Goal: Transaction & Acquisition: Purchase product/service

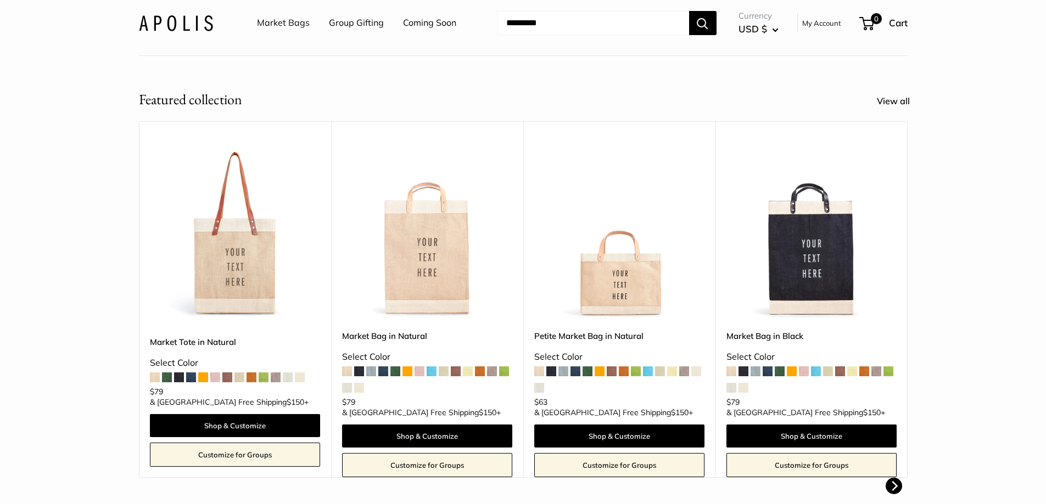
click at [0, 0] on img at bounding box center [0, 0] width 0 height 0
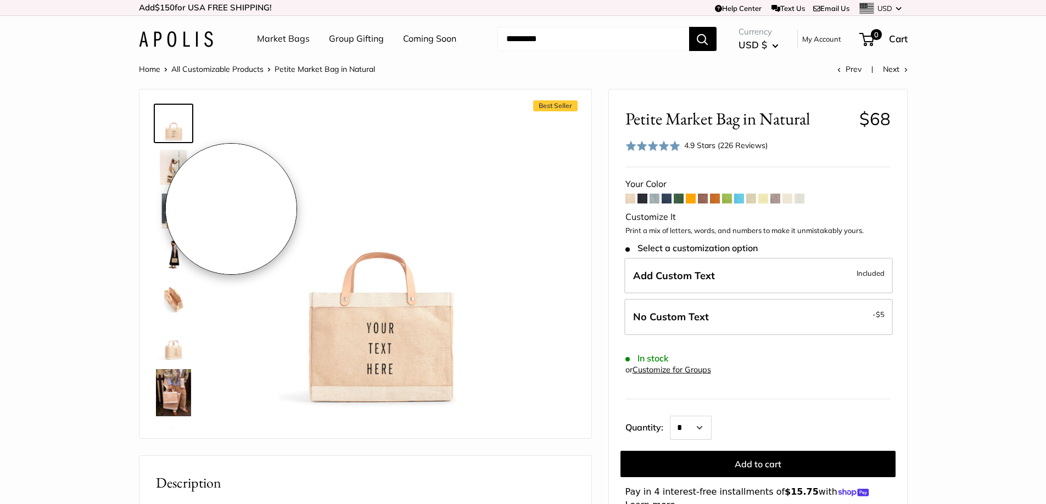
click at [165, 171] on img at bounding box center [173, 167] width 35 height 35
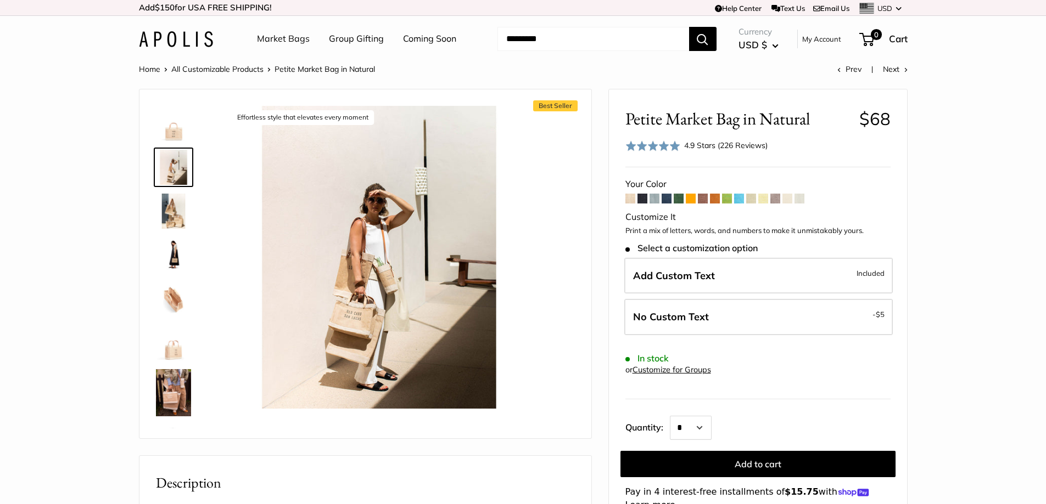
click at [185, 251] on img at bounding box center [173, 255] width 35 height 35
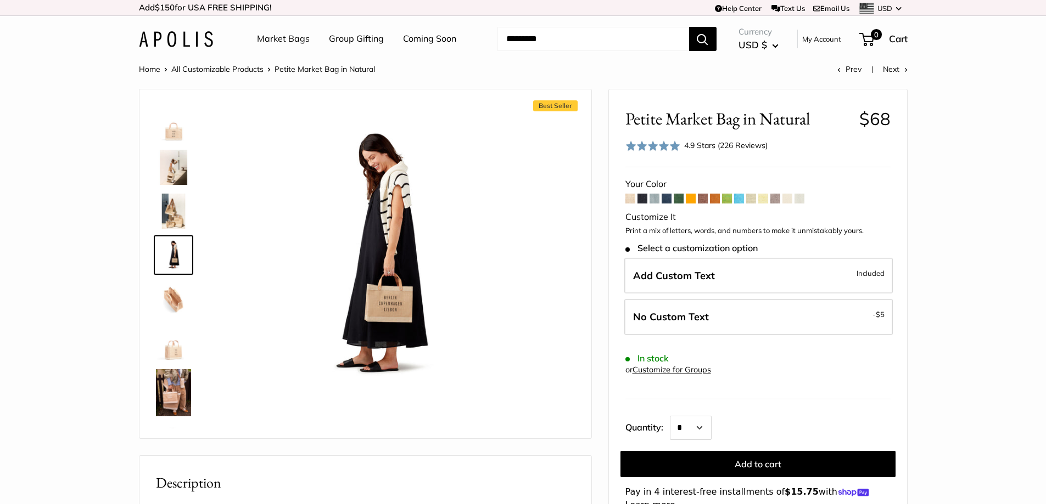
click at [173, 291] on img at bounding box center [173, 299] width 35 height 35
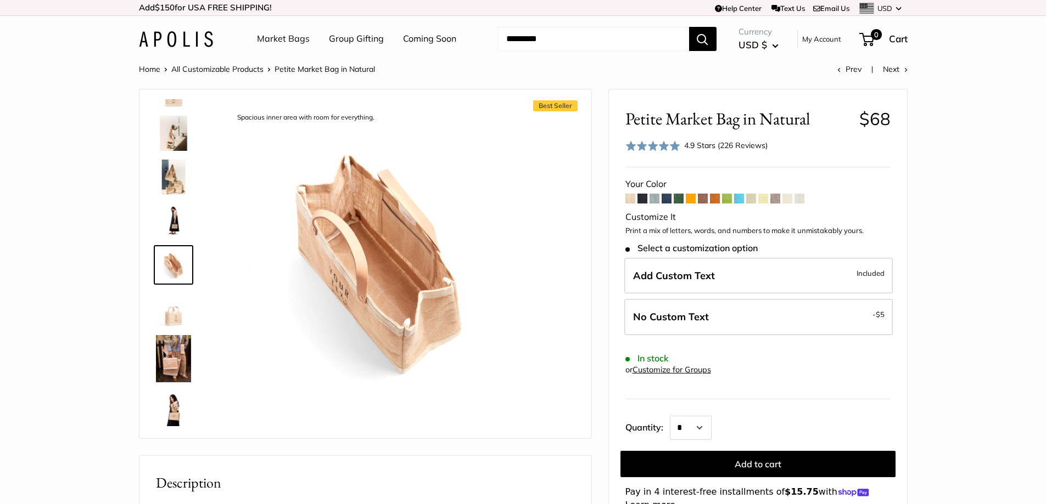
click at [169, 158] on link at bounding box center [174, 178] width 40 height 40
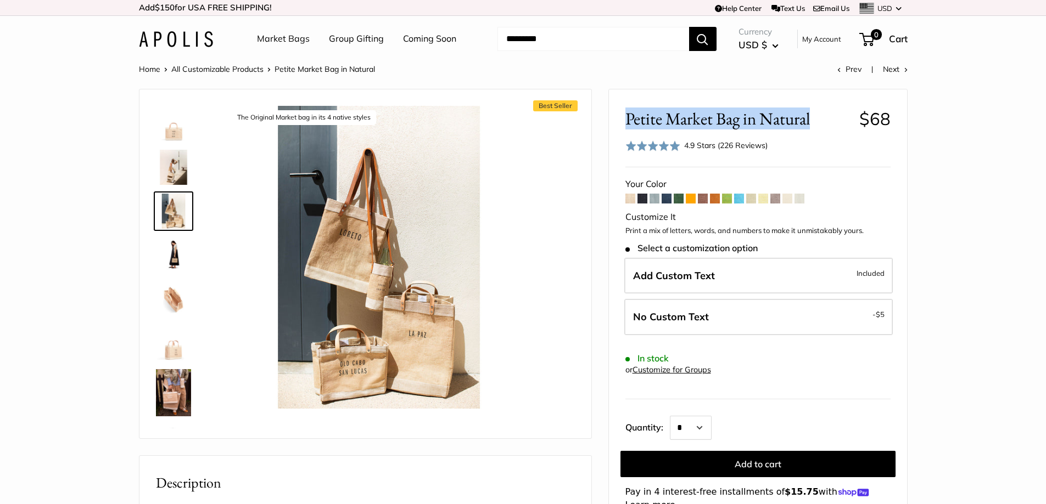
drag, startPoint x: 628, startPoint y: 116, endPoint x: 816, endPoint y: 116, distance: 188.3
click at [816, 116] on span "Petite Market Bag in Natural" at bounding box center [738, 119] width 226 height 20
click at [792, 195] on span at bounding box center [787, 199] width 10 height 10
